Goal: Transaction & Acquisition: Book appointment/travel/reservation

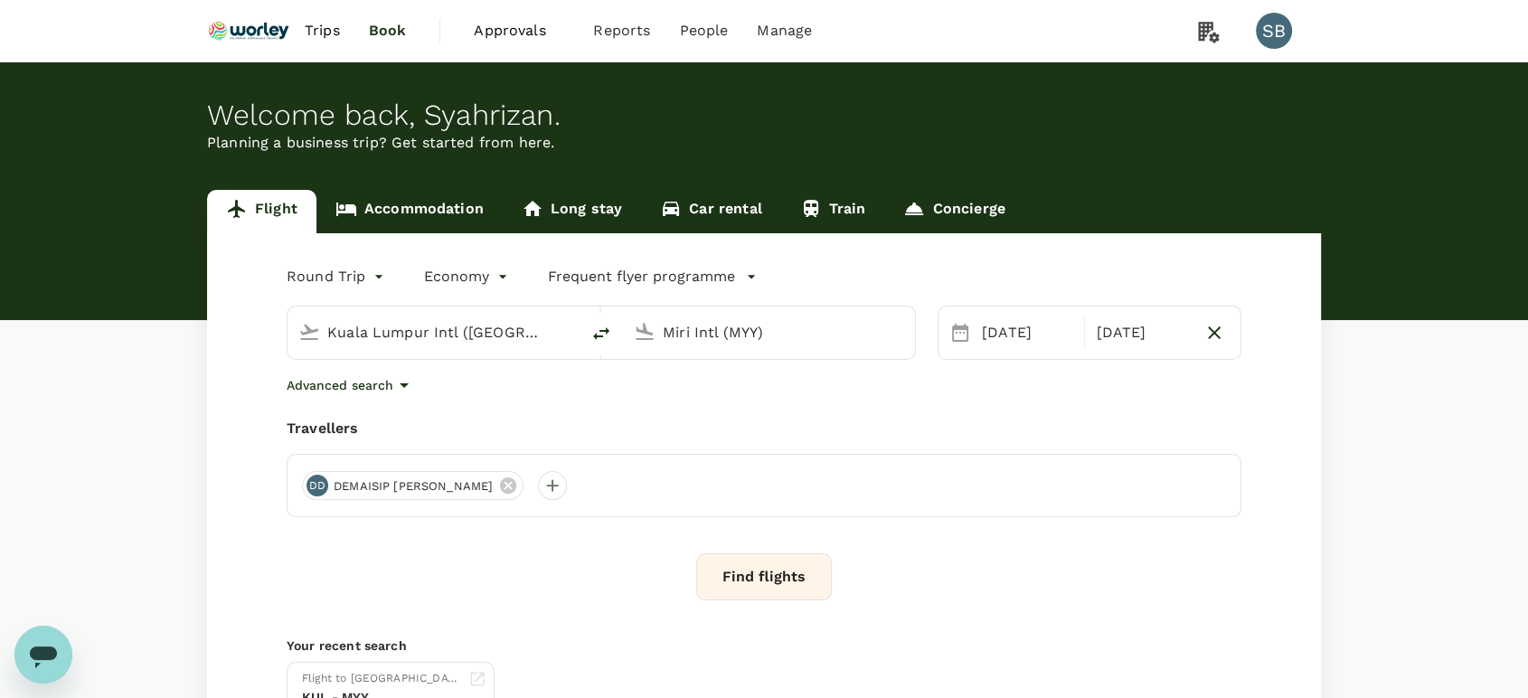
click at [421, 213] on link "Accommodation" at bounding box center [409, 211] width 186 height 43
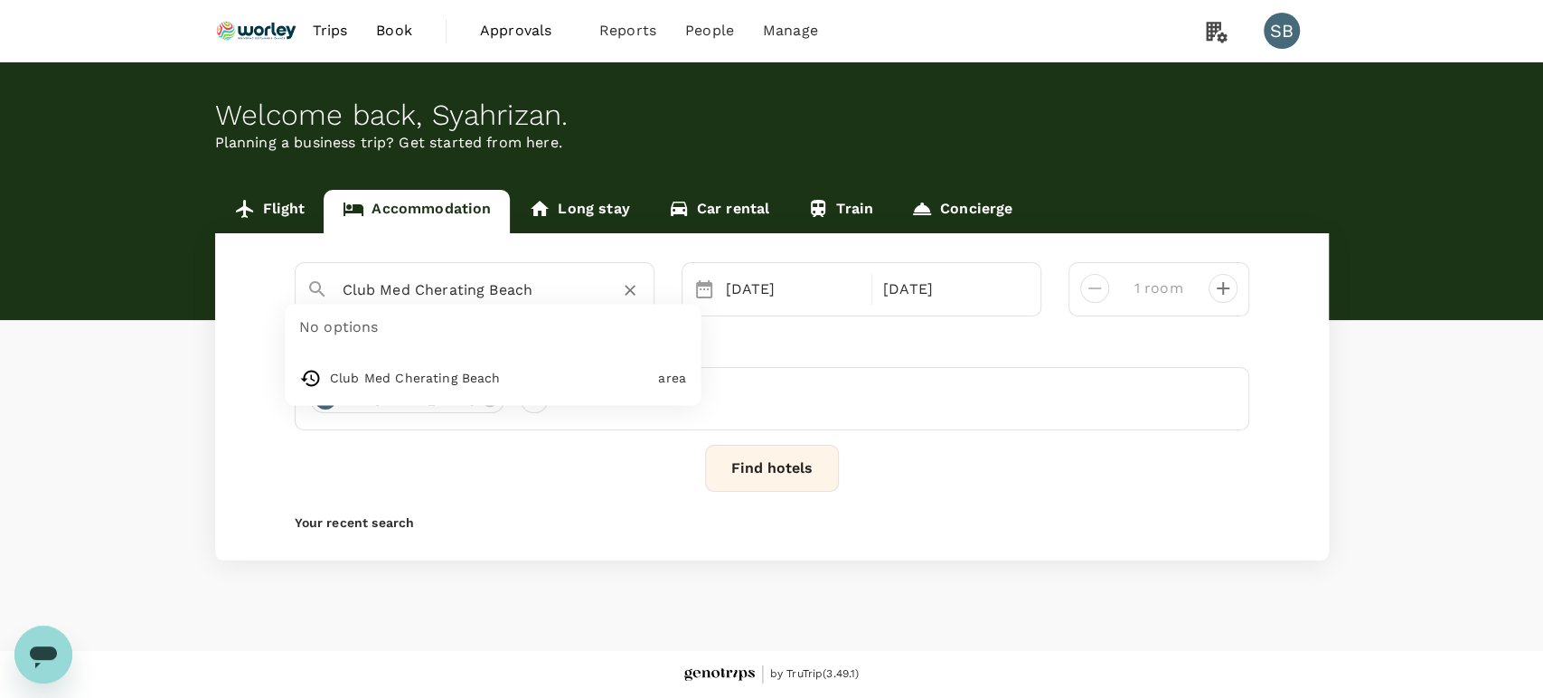
click at [449, 278] on input "Club Med Cherating Beach" at bounding box center [468, 290] width 250 height 28
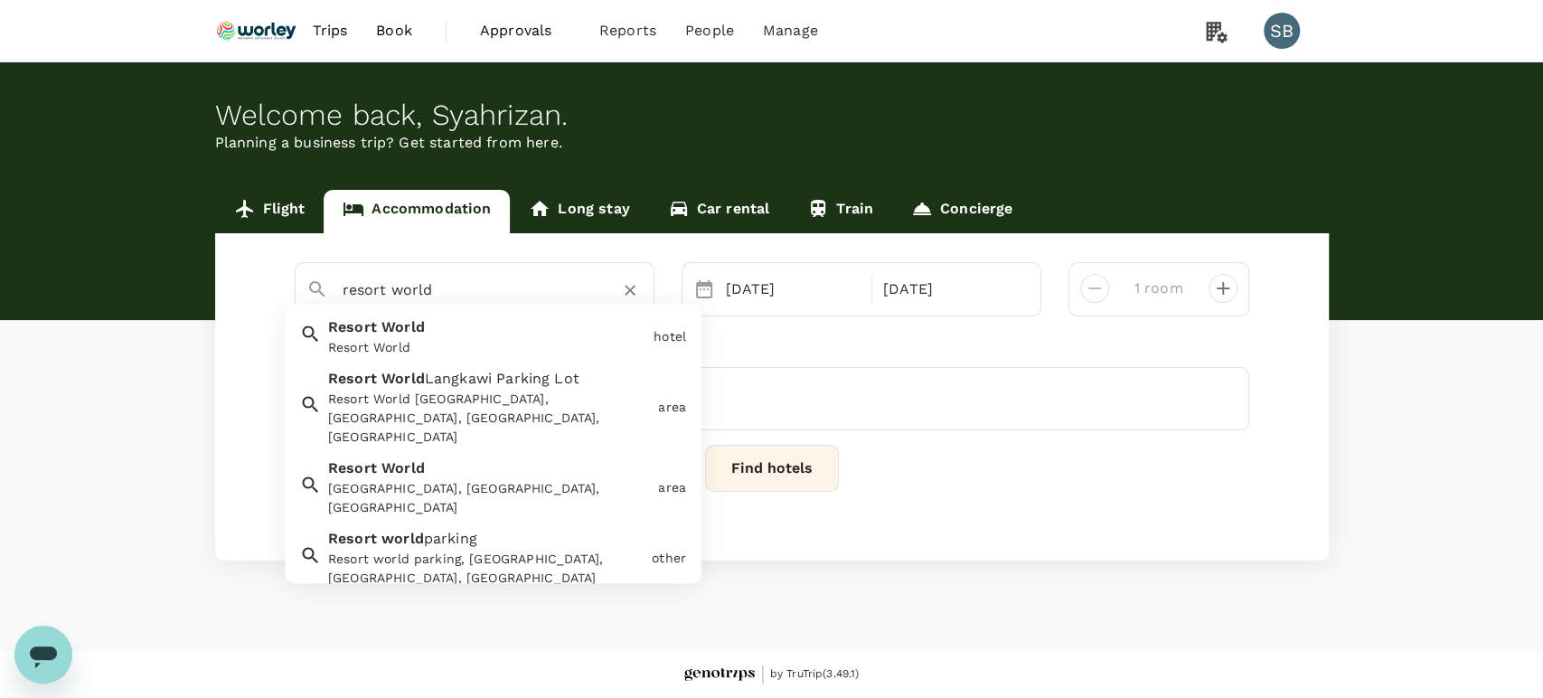
click at [558, 349] on div "Resort World" at bounding box center [487, 348] width 318 height 19
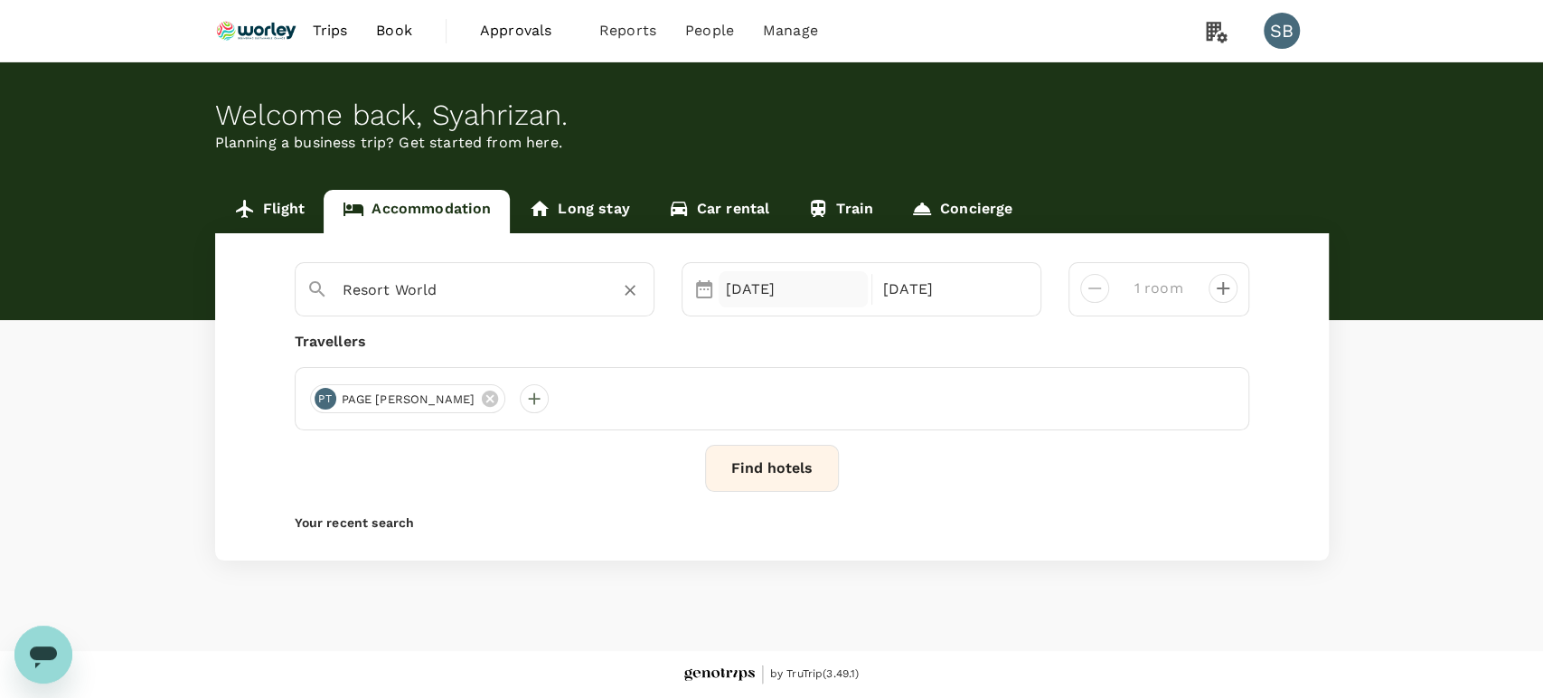
type input "Resort World"
click at [765, 286] on div "[DATE]" at bounding box center [794, 289] width 150 height 36
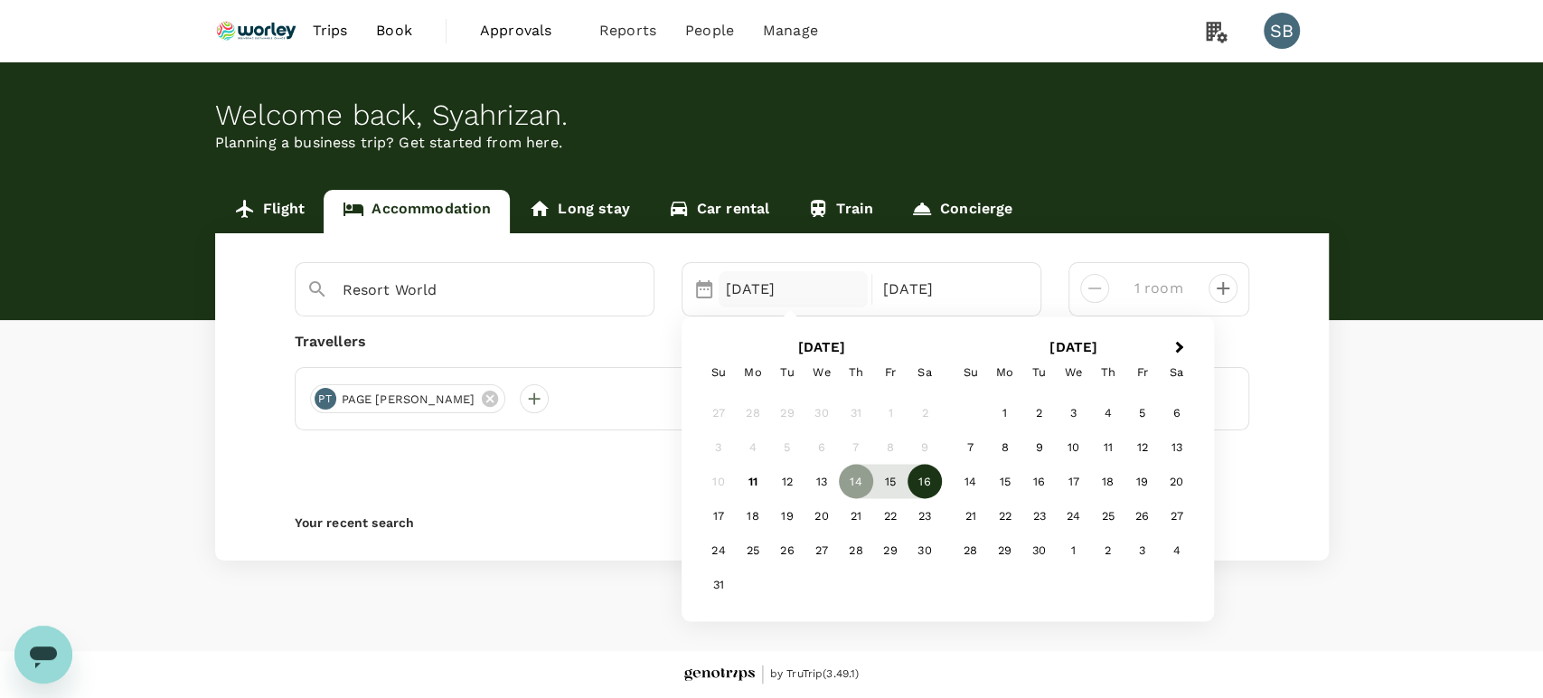
click at [925, 486] on div "16" at bounding box center [925, 481] width 34 height 34
click at [741, 525] on div "18" at bounding box center [753, 515] width 34 height 34
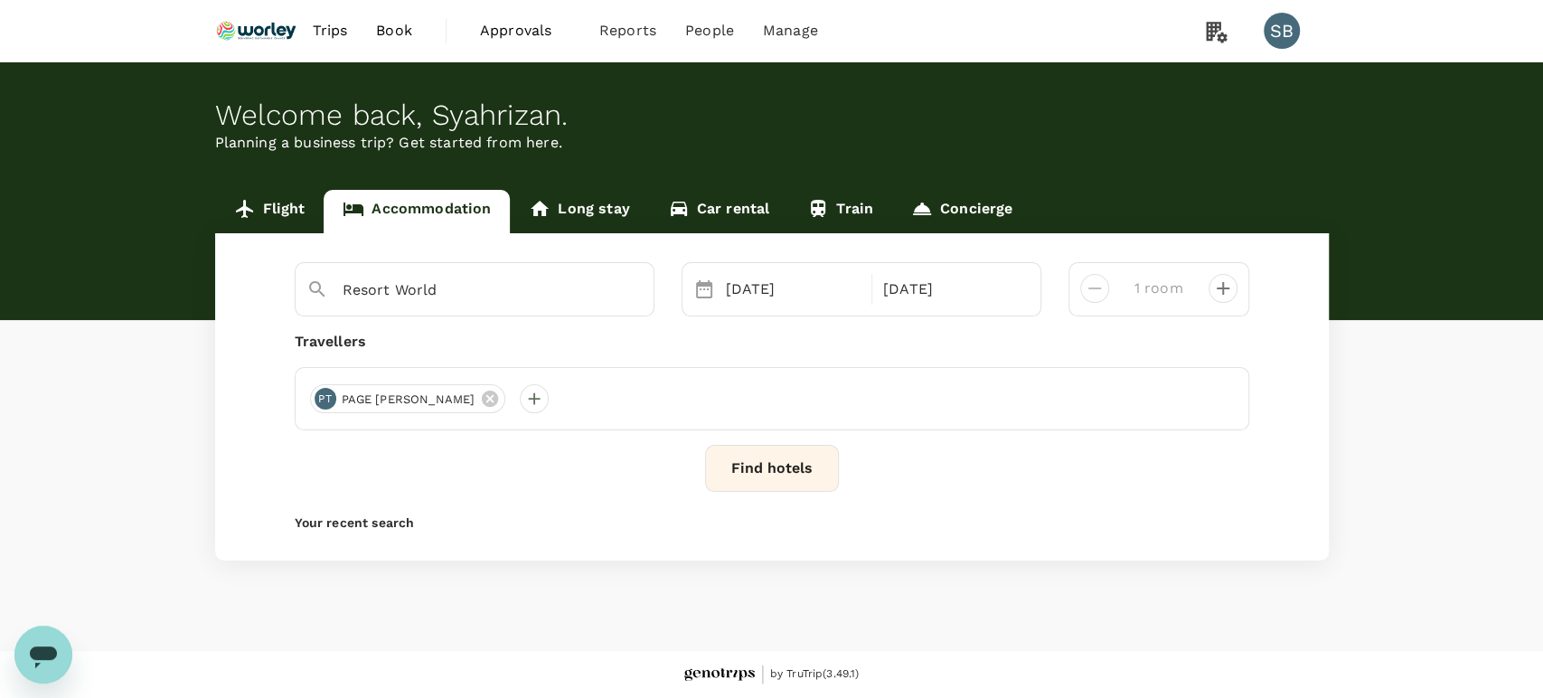
click at [782, 441] on div "Resort World Selected date: [DATE] [DATE] Selected date: [DATE] [DATE] 1 room T…" at bounding box center [772, 396] width 1114 height 327
click at [794, 466] on button "Find hotels" at bounding box center [772, 468] width 134 height 47
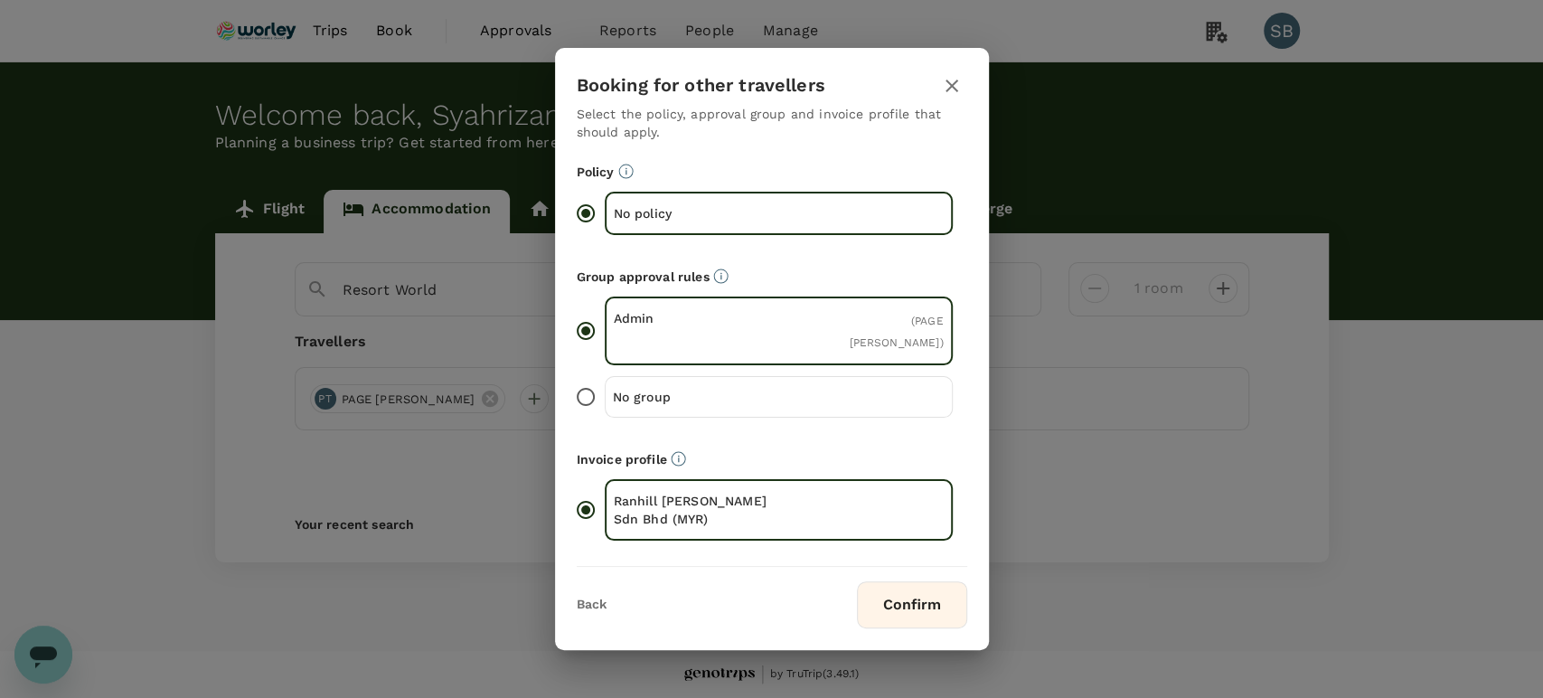
click at [938, 616] on button "Confirm" at bounding box center [912, 604] width 110 height 47
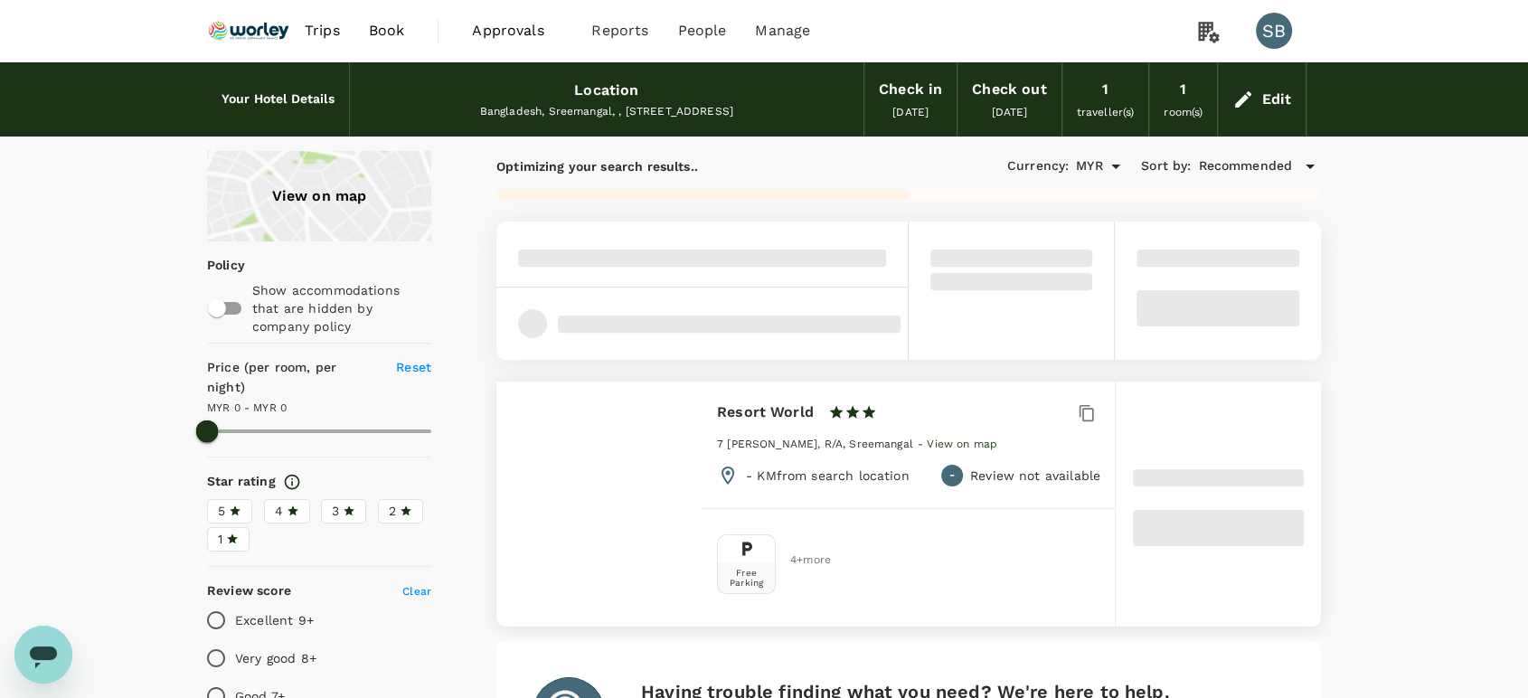
type input "99.51"
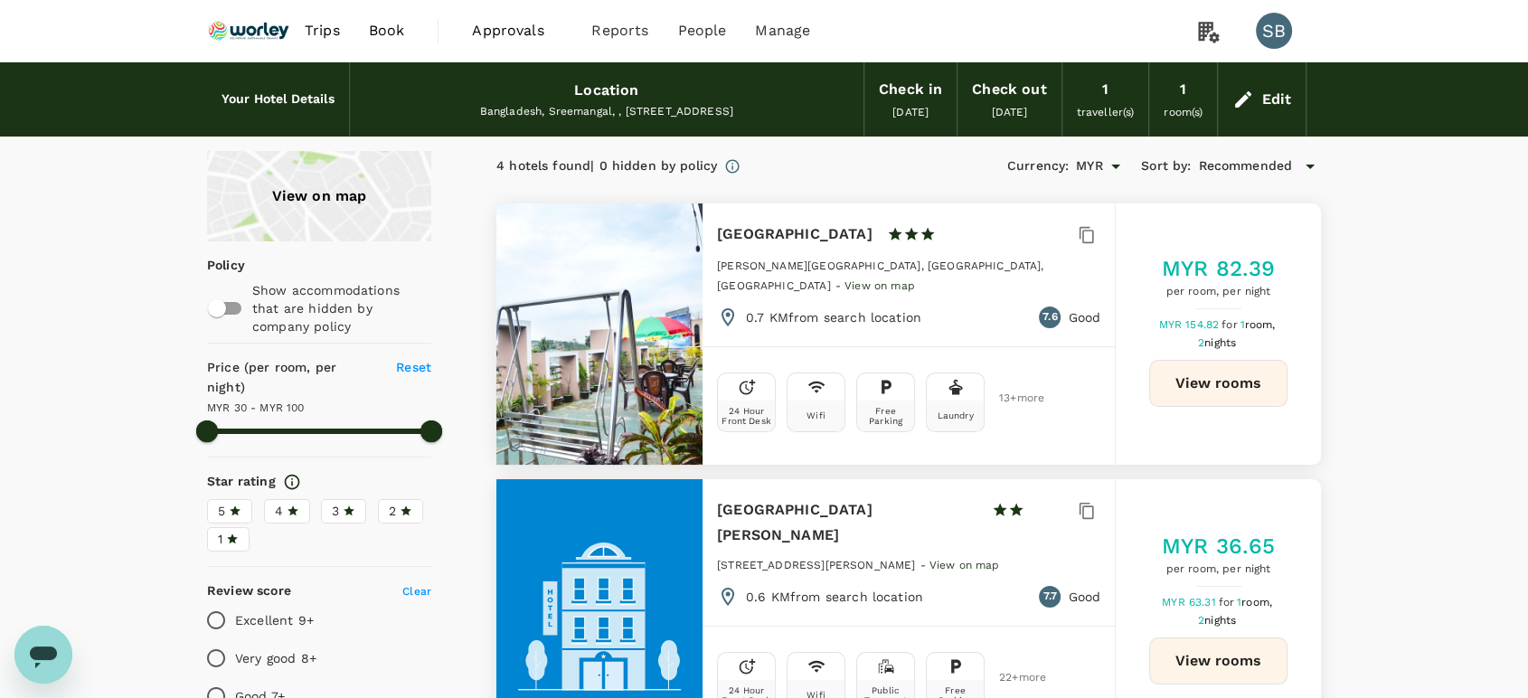
click at [265, 43] on img at bounding box center [248, 31] width 83 height 40
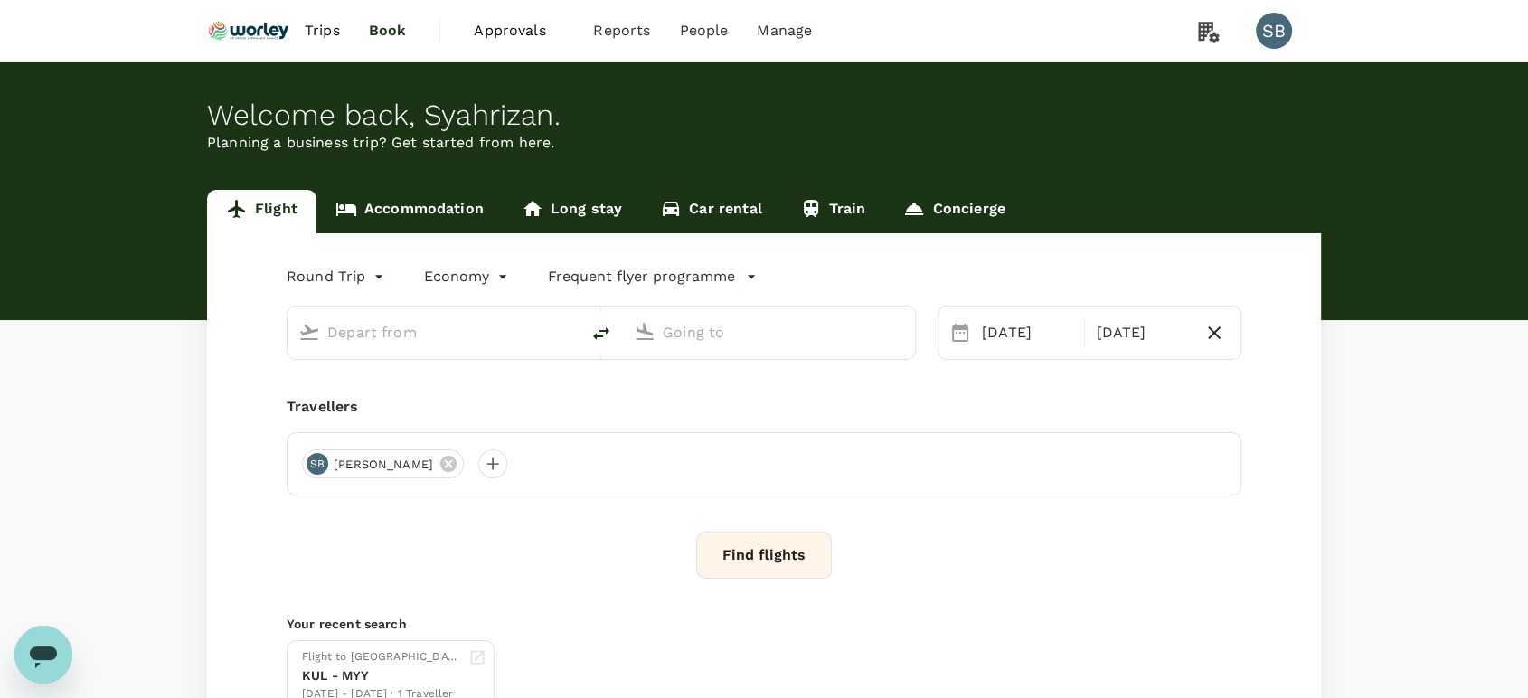
type input "Kuala Lumpur Intl ([GEOGRAPHIC_DATA])"
type input "Miri Intl (MYY)"
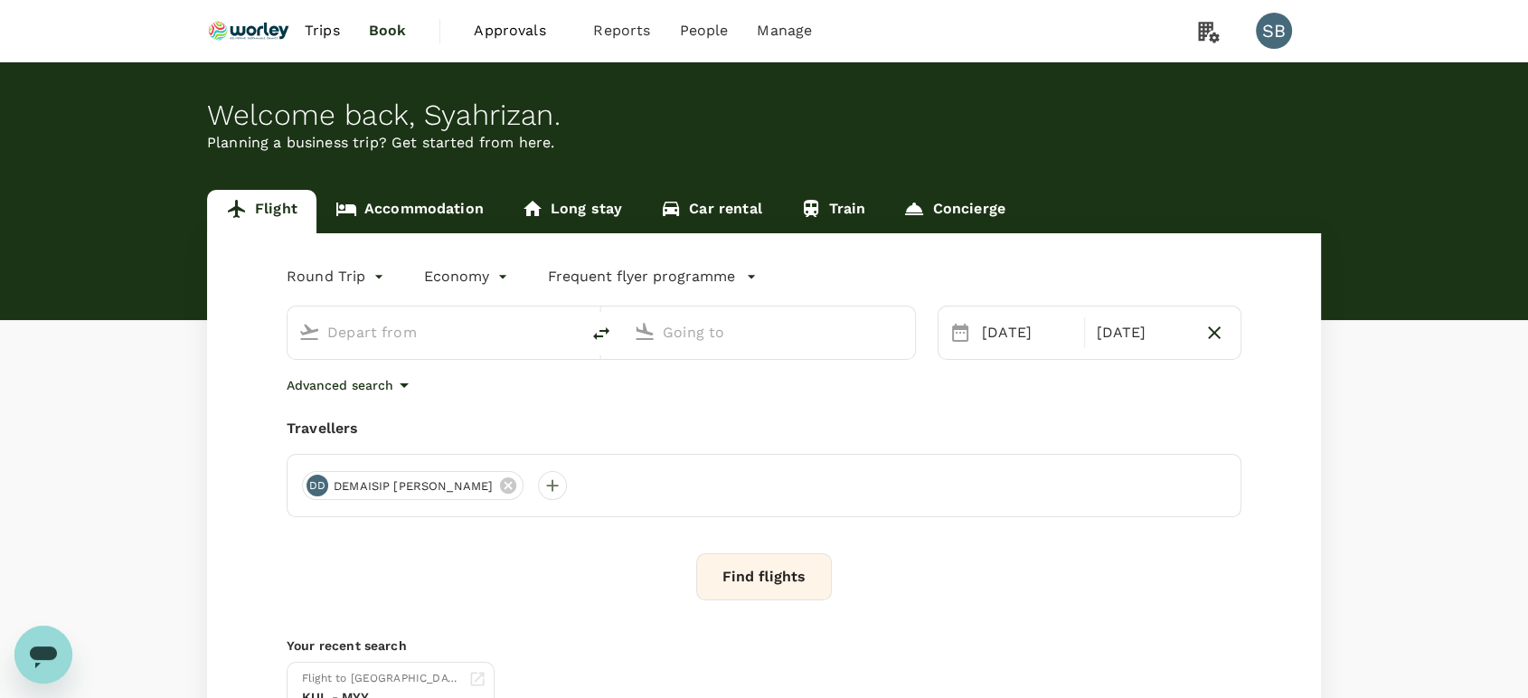
click at [444, 210] on link "Accommodation" at bounding box center [409, 211] width 186 height 43
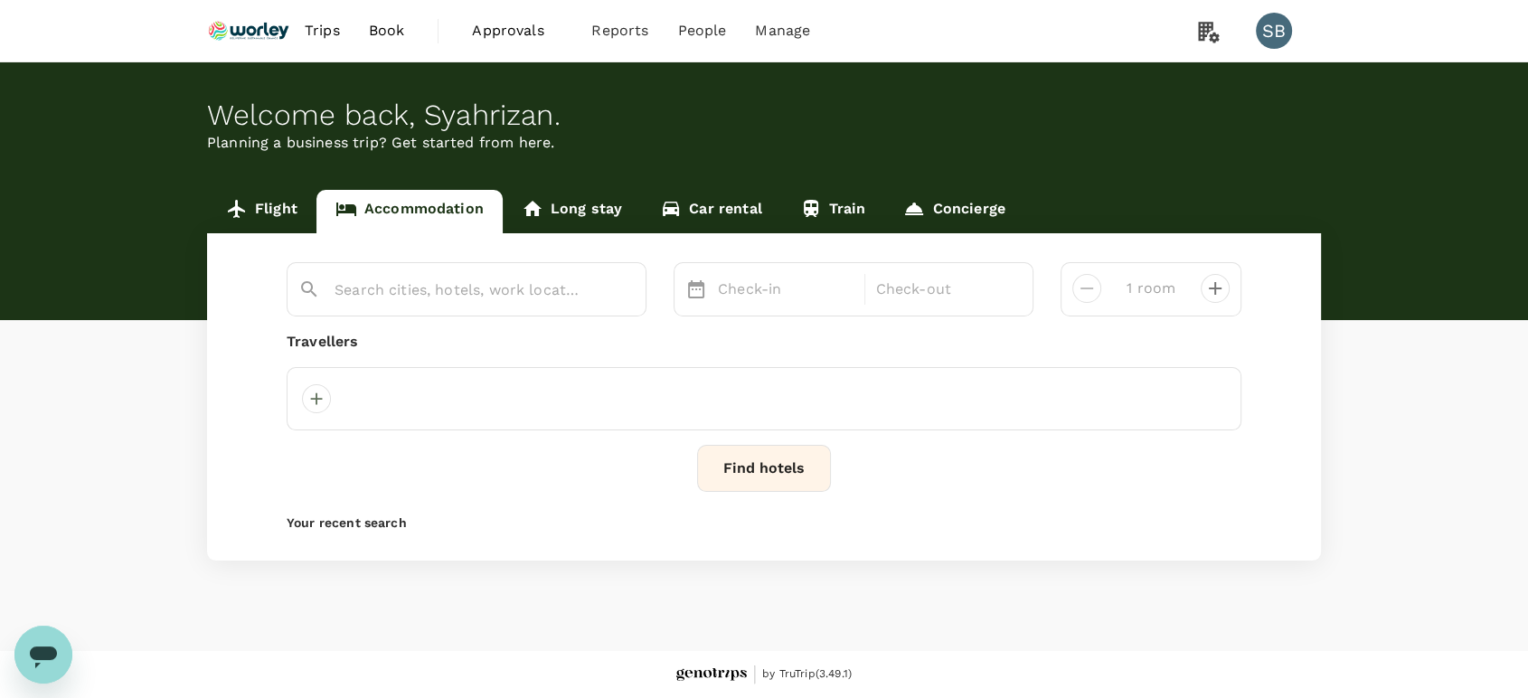
type input "Resort World"
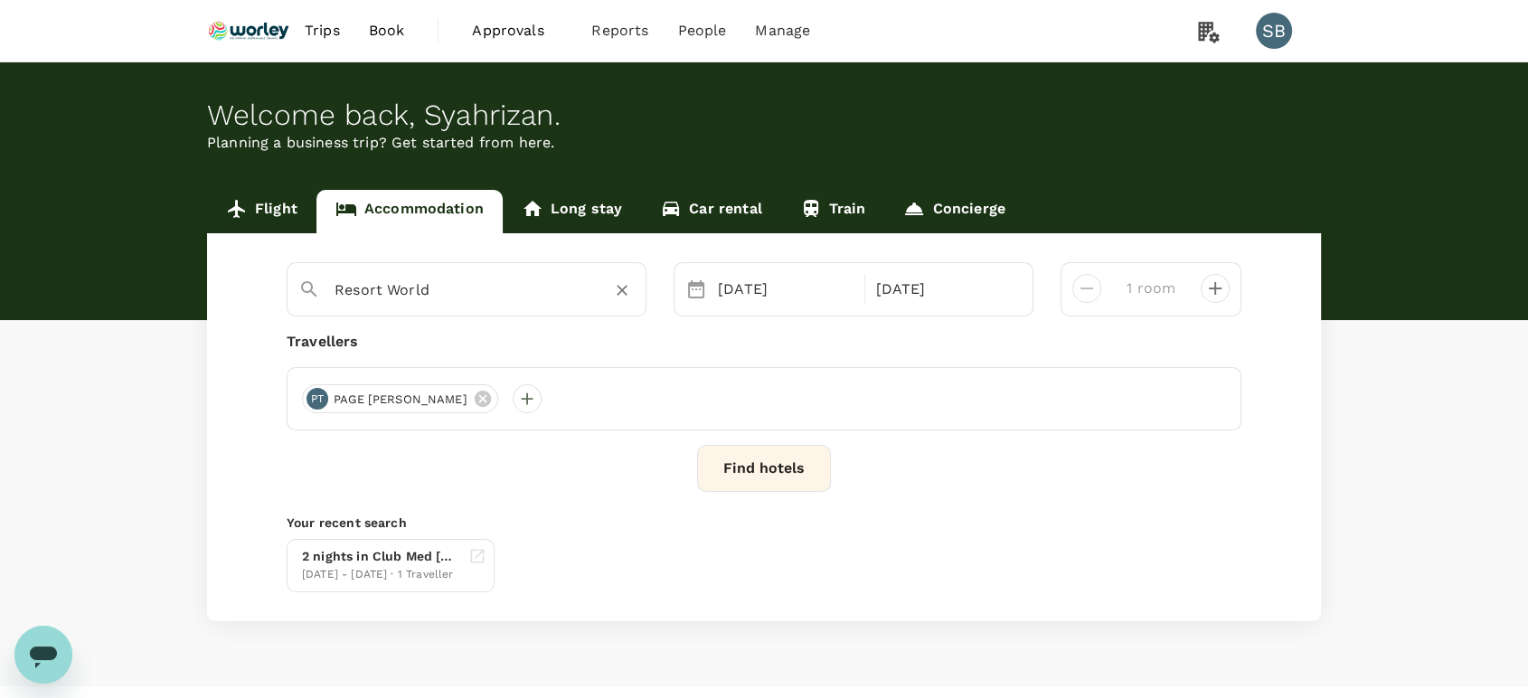
drag, startPoint x: 615, startPoint y: 295, endPoint x: 560, endPoint y: 292, distance: 55.2
click at [610, 296] on button "Clear" at bounding box center [621, 290] width 25 height 25
drag, startPoint x: 480, startPoint y: 292, endPoint x: 491, endPoint y: 302, distance: 14.7
click at [480, 291] on input "text" at bounding box center [460, 290] width 250 height 28
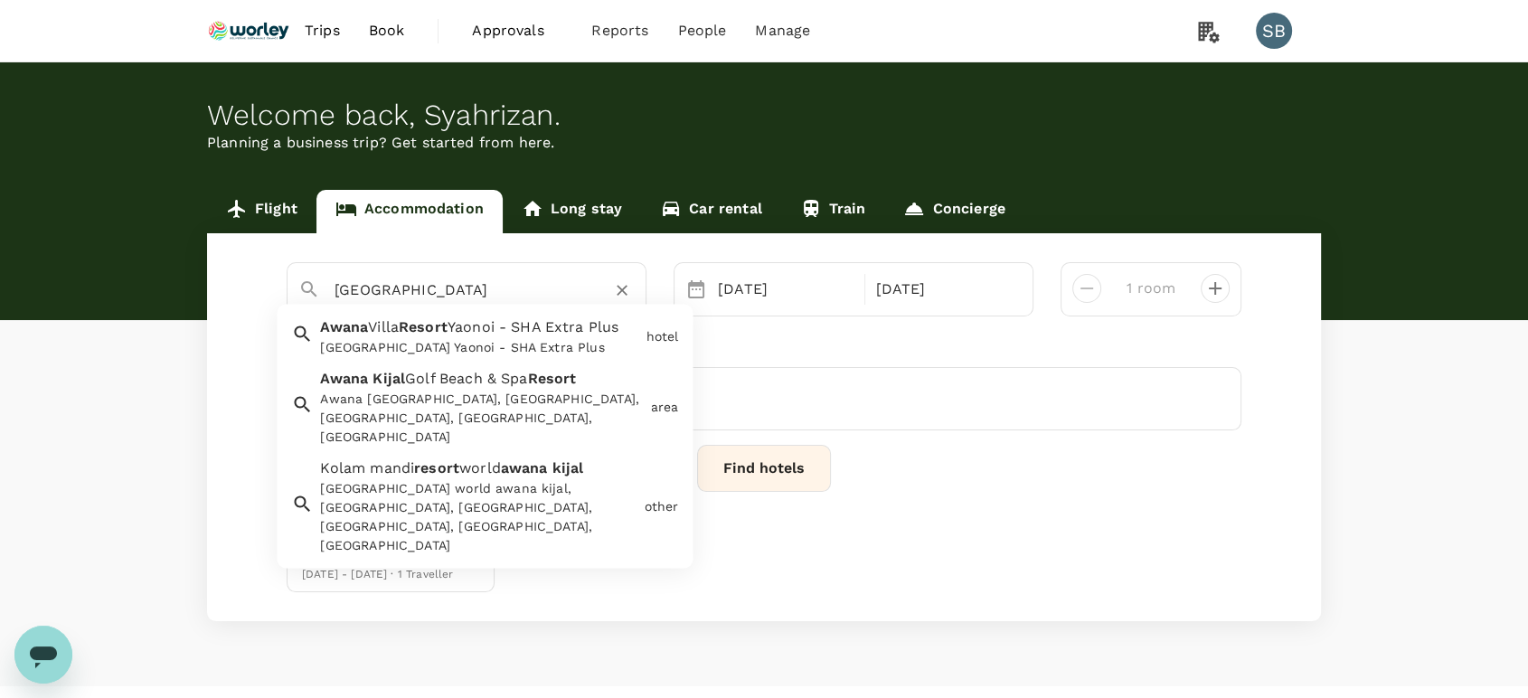
click at [463, 397] on div "Awana [GEOGRAPHIC_DATA], [GEOGRAPHIC_DATA], [GEOGRAPHIC_DATA], [GEOGRAPHIC_DATA…" at bounding box center [481, 419] width 323 height 57
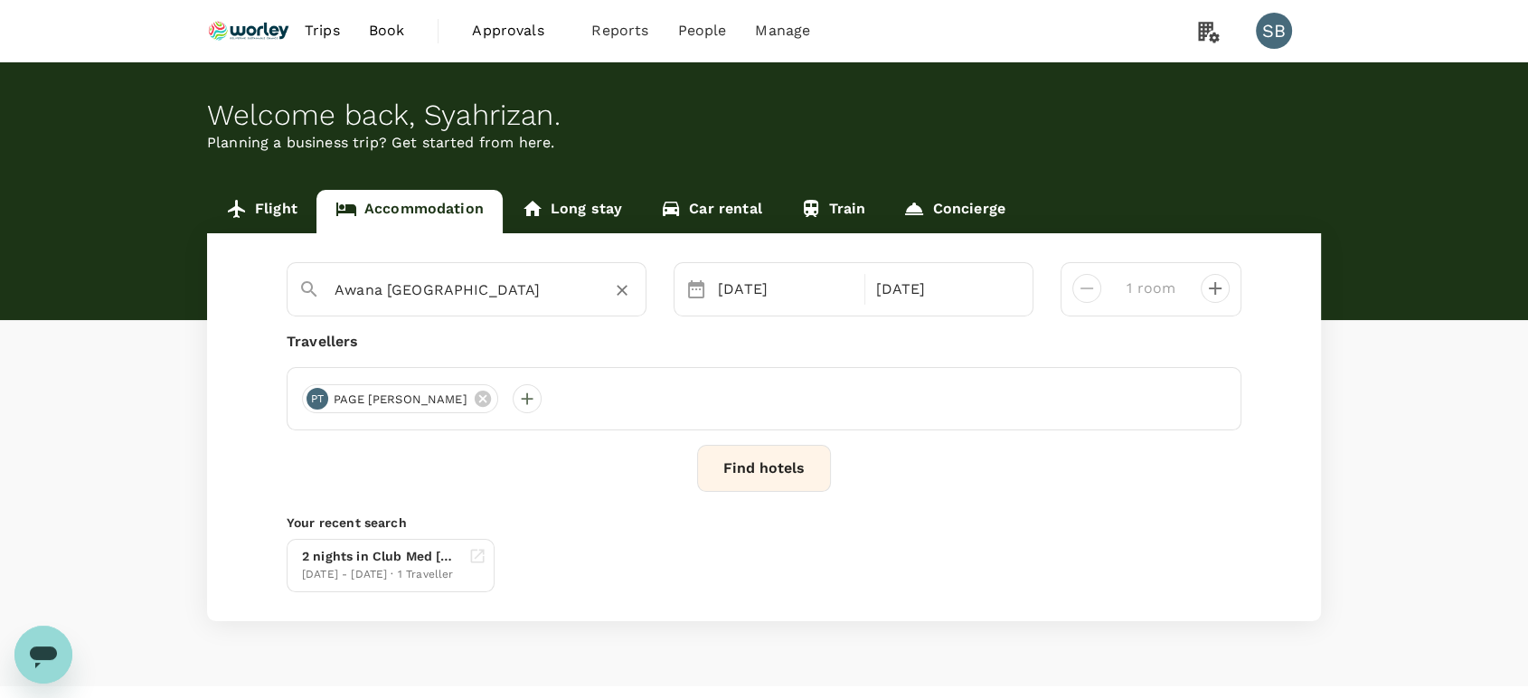
type input "Awana [GEOGRAPHIC_DATA]"
click at [769, 477] on button "Find hotels" at bounding box center [764, 468] width 134 height 47
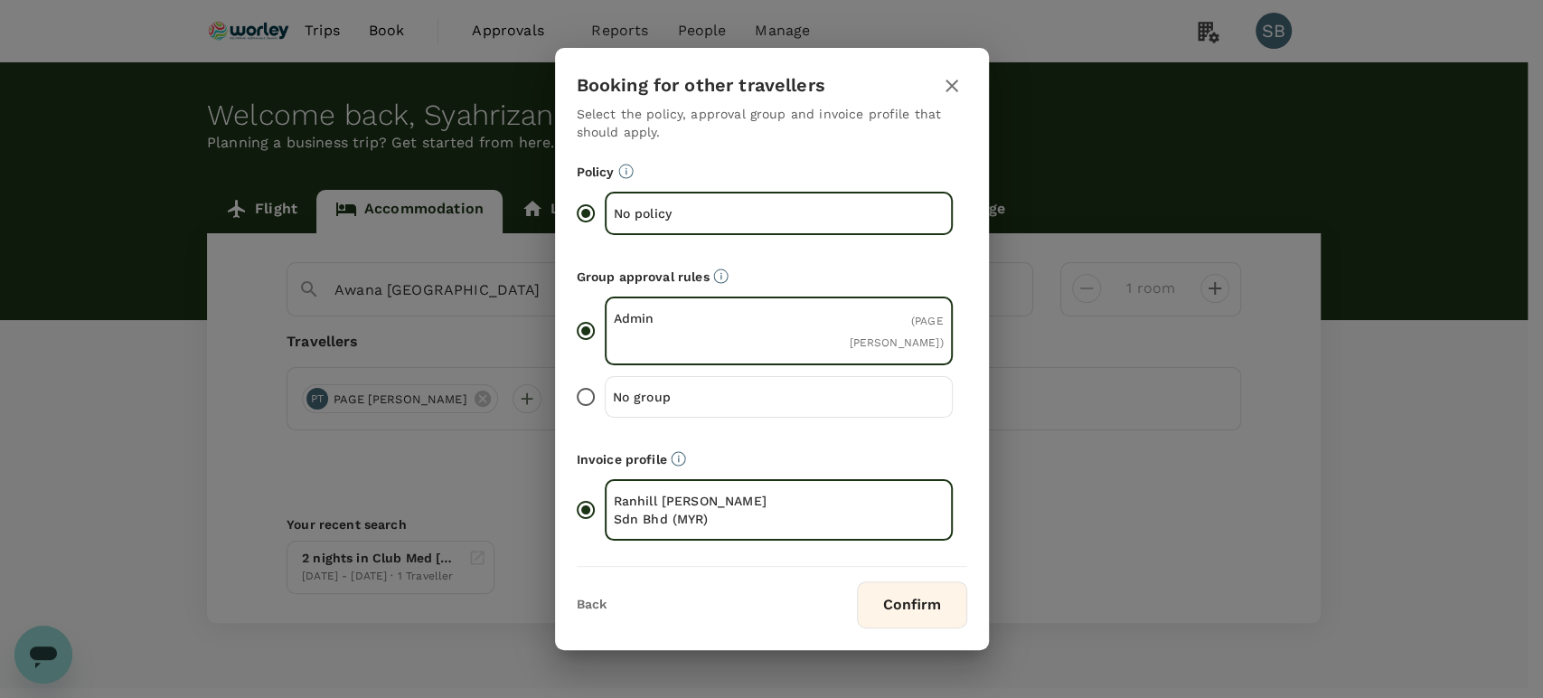
click at [883, 599] on button "Confirm" at bounding box center [912, 604] width 110 height 47
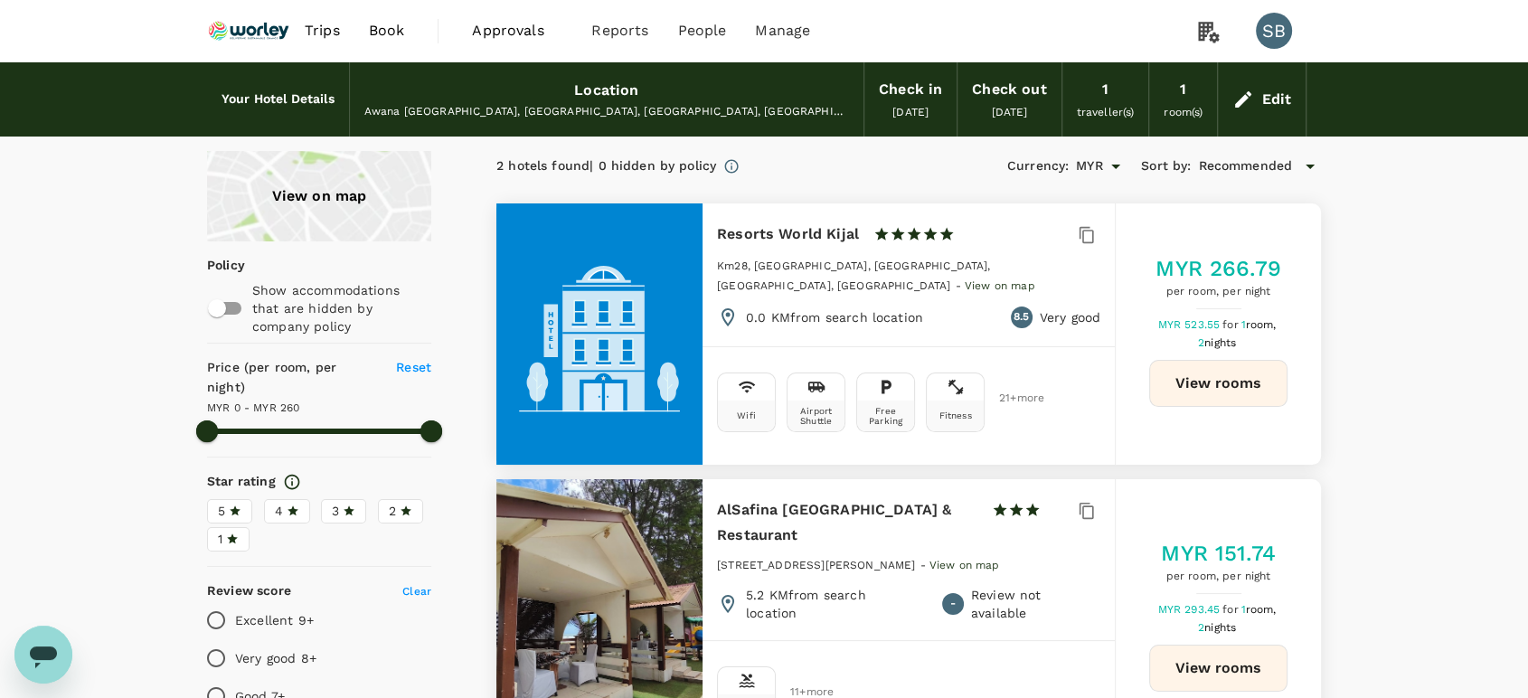
click at [1213, 387] on button "View rooms" at bounding box center [1218, 383] width 138 height 47
type input "259"
click at [246, 37] on img at bounding box center [248, 31] width 83 height 40
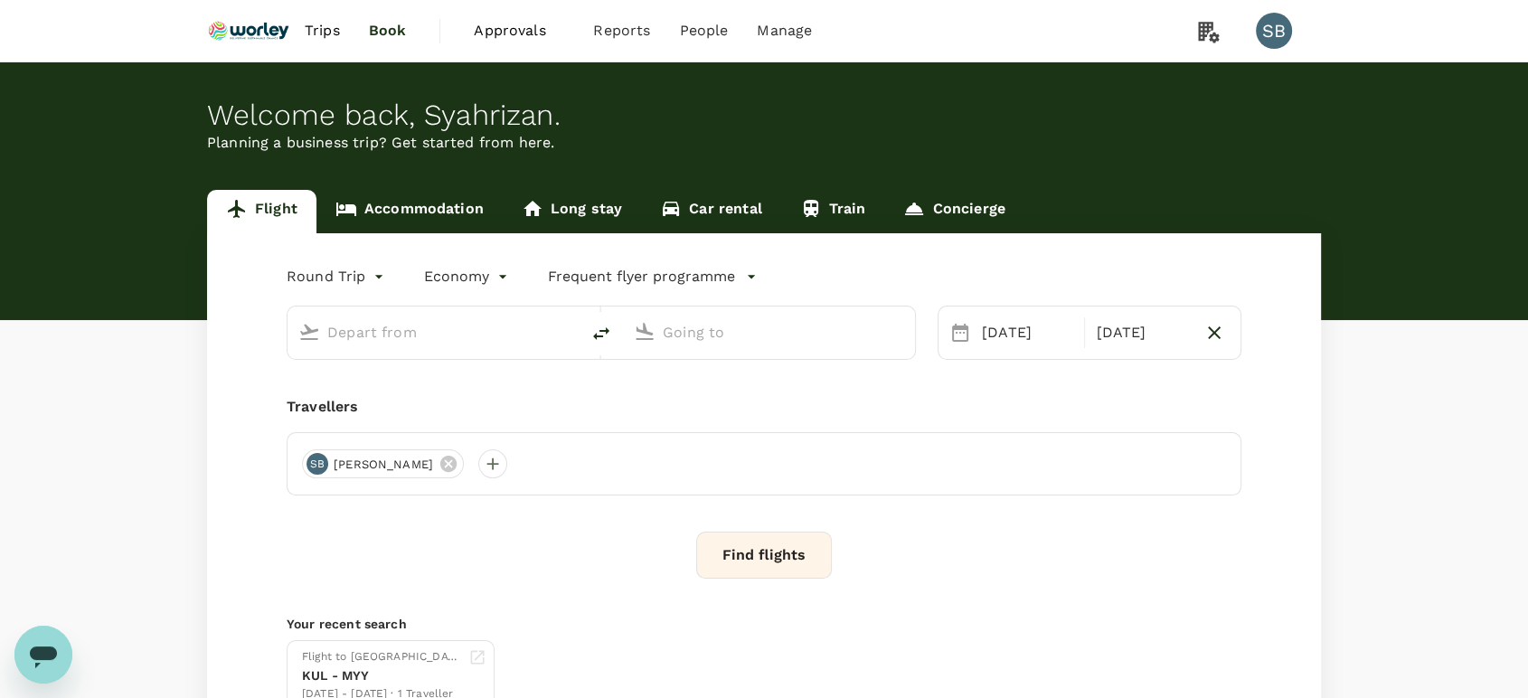
type input "Kuala Lumpur Intl ([GEOGRAPHIC_DATA])"
type input "Miri Intl (MYY)"
type input "Kuala Lumpur Intl ([GEOGRAPHIC_DATA])"
type input "Miri Intl (MYY)"
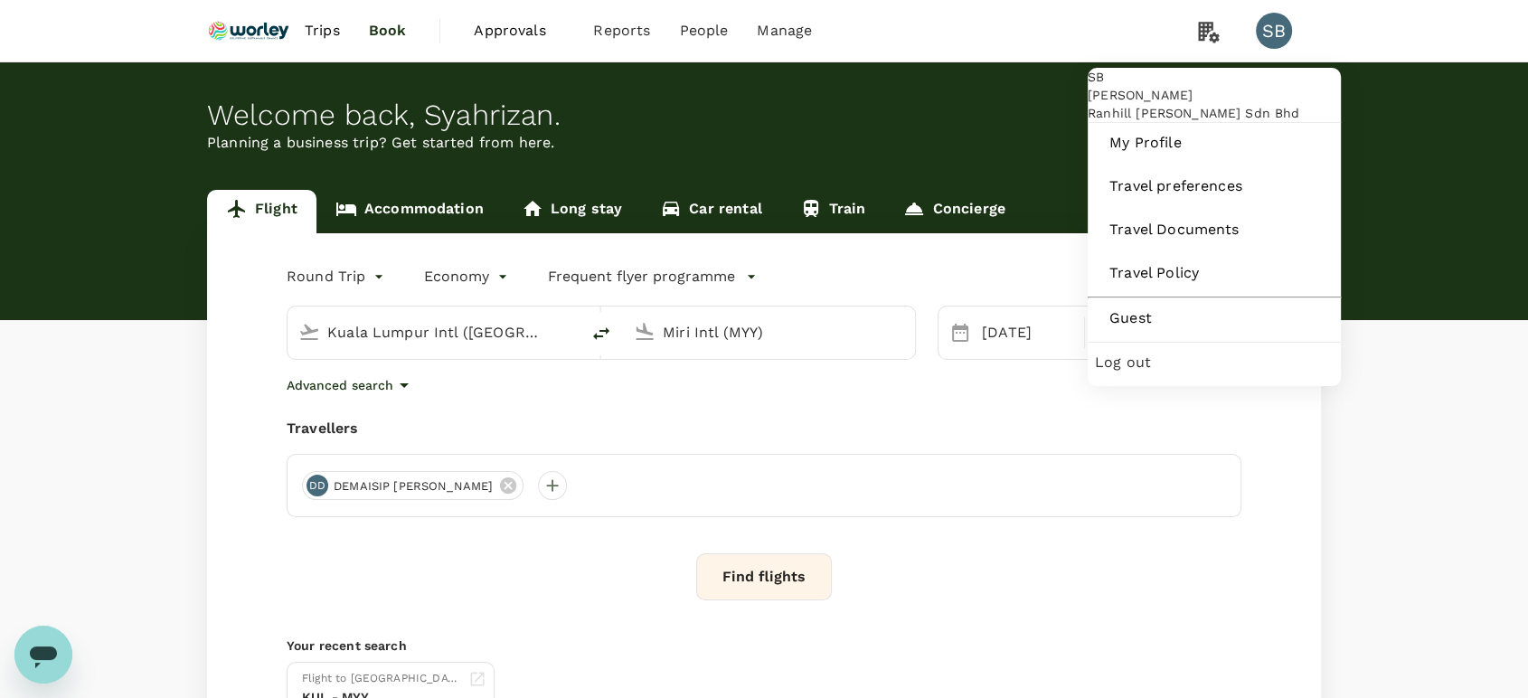
click at [1150, 373] on span "Log out" at bounding box center [1214, 363] width 239 height 22
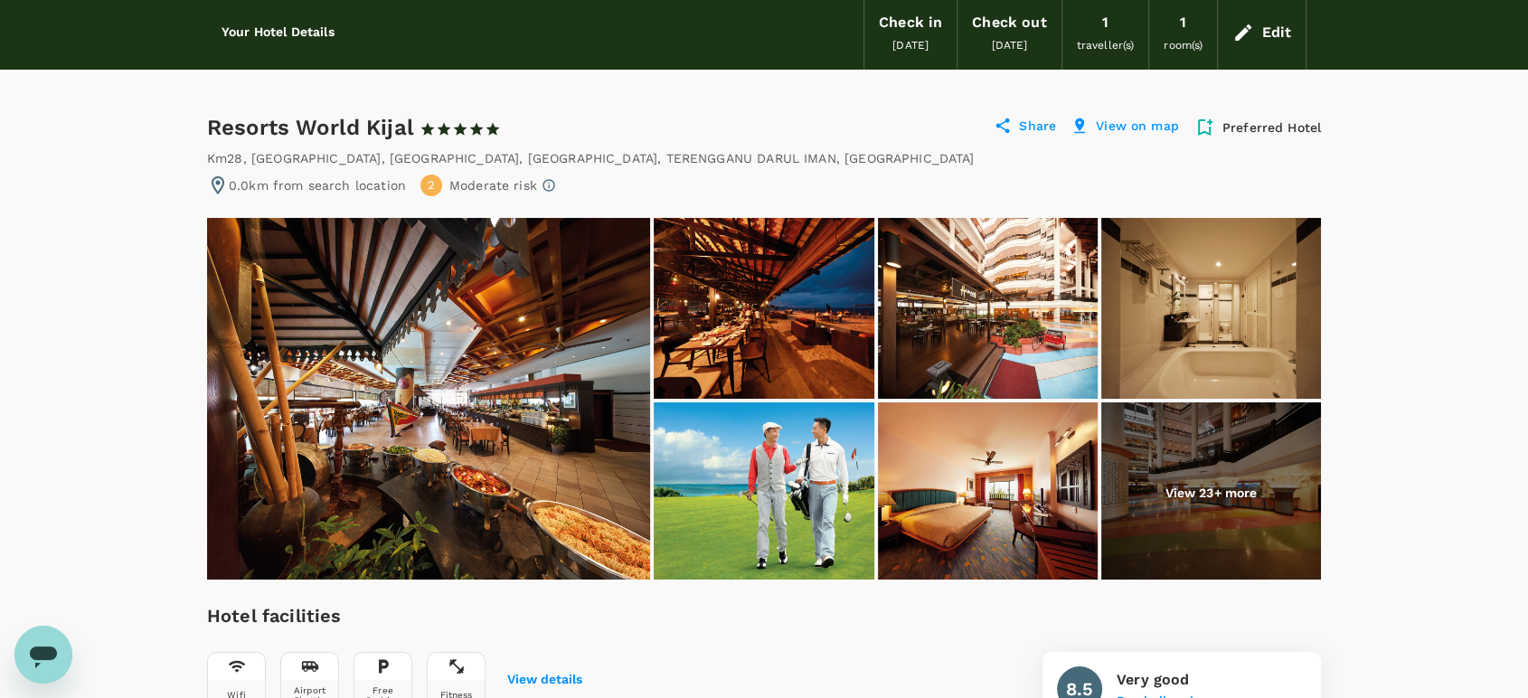
scroll to position [100, 0]
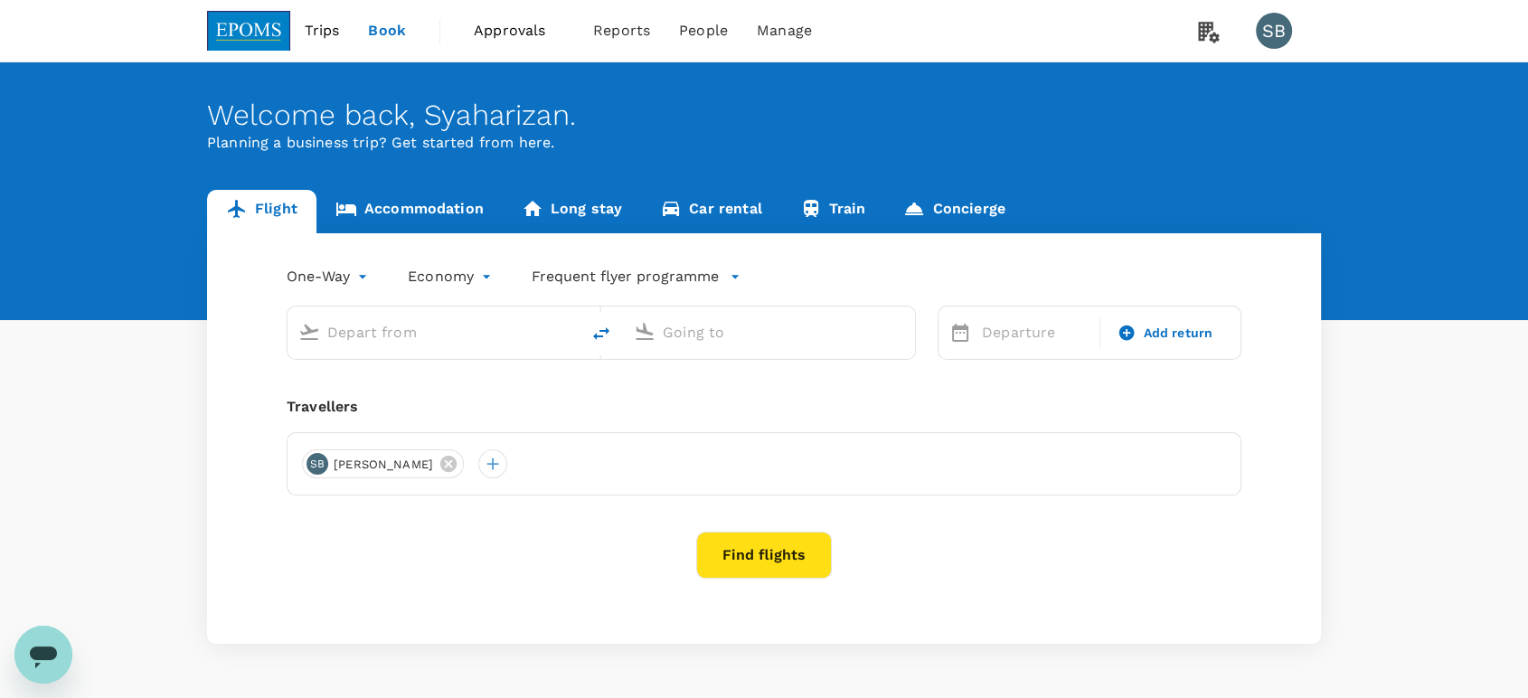
type input "Kuala Terengganu (TGG)"
type input "Sultan Abdul Aziz Shah (SZB)"
